Goal: Check status: Check status

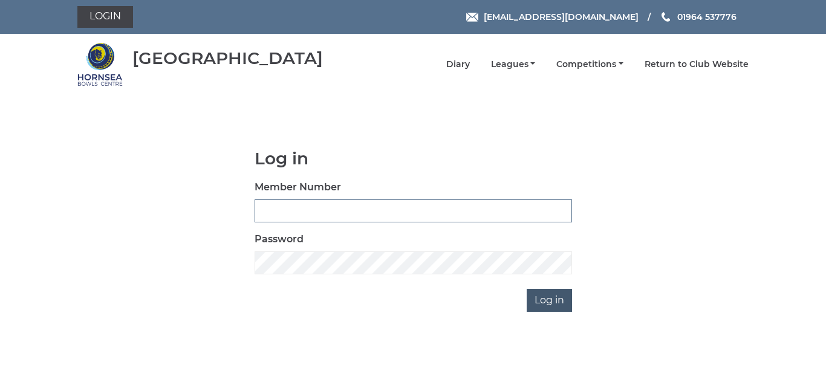
type input "0086"
click at [548, 297] on input "Log in" at bounding box center [549, 300] width 45 height 23
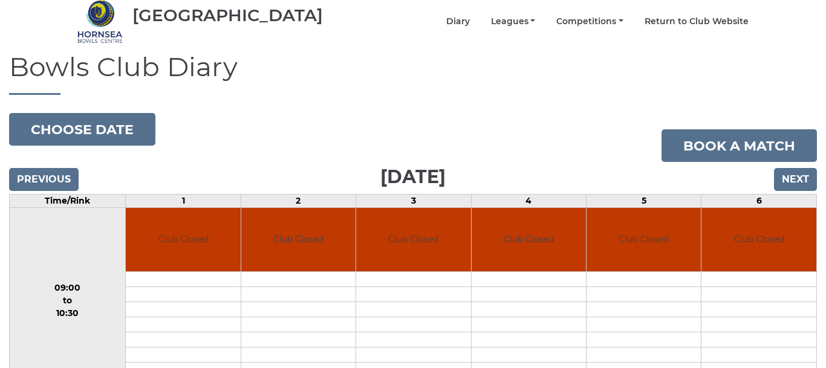
scroll to position [53, 0]
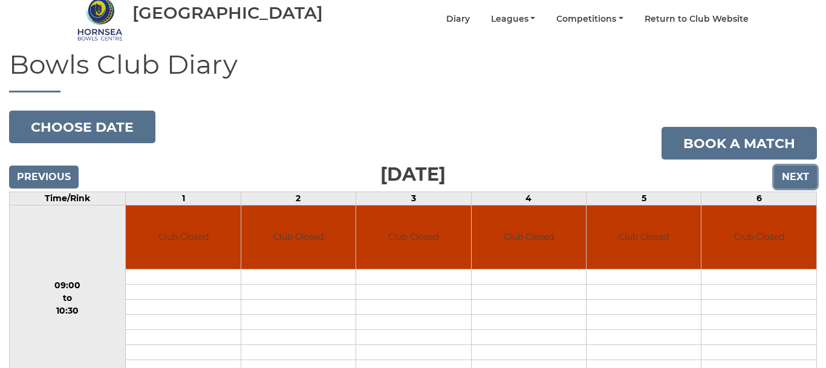
click at [793, 168] on input "Next" at bounding box center [795, 177] width 43 height 23
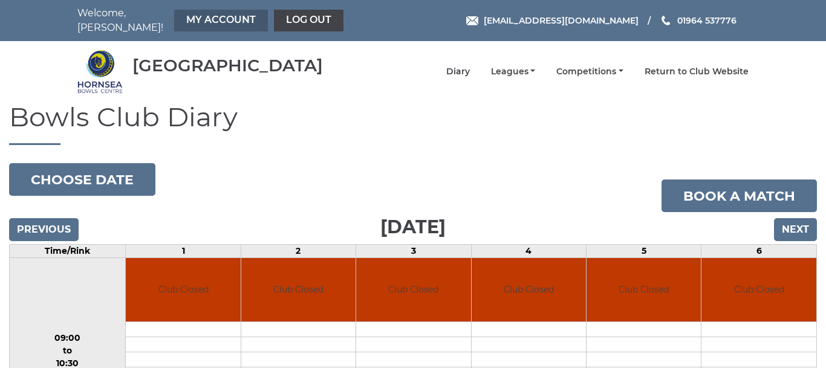
click at [205, 15] on link "My Account" at bounding box center [221, 21] width 94 height 22
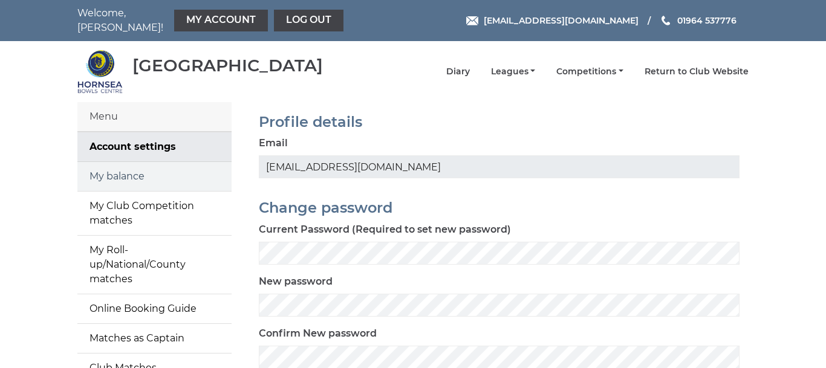
click at [120, 167] on link "My balance" at bounding box center [154, 176] width 154 height 29
